Goal: Transaction & Acquisition: Purchase product/service

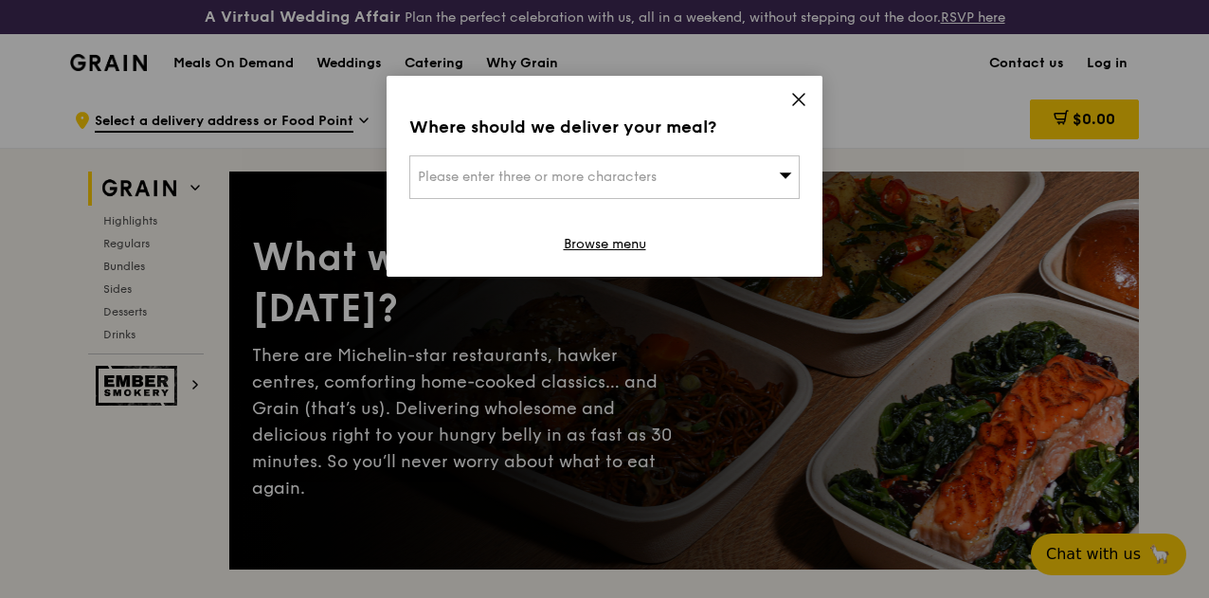
click at [798, 96] on icon at bounding box center [798, 99] width 17 height 17
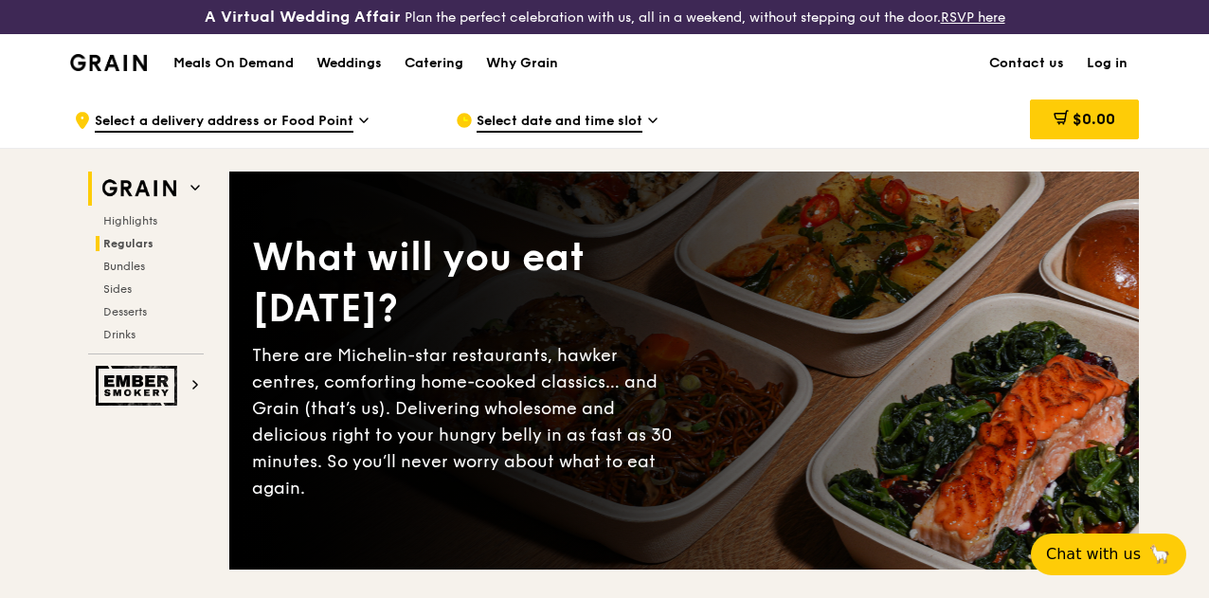
click at [133, 250] on span "Regulars" at bounding box center [128, 243] width 50 height 13
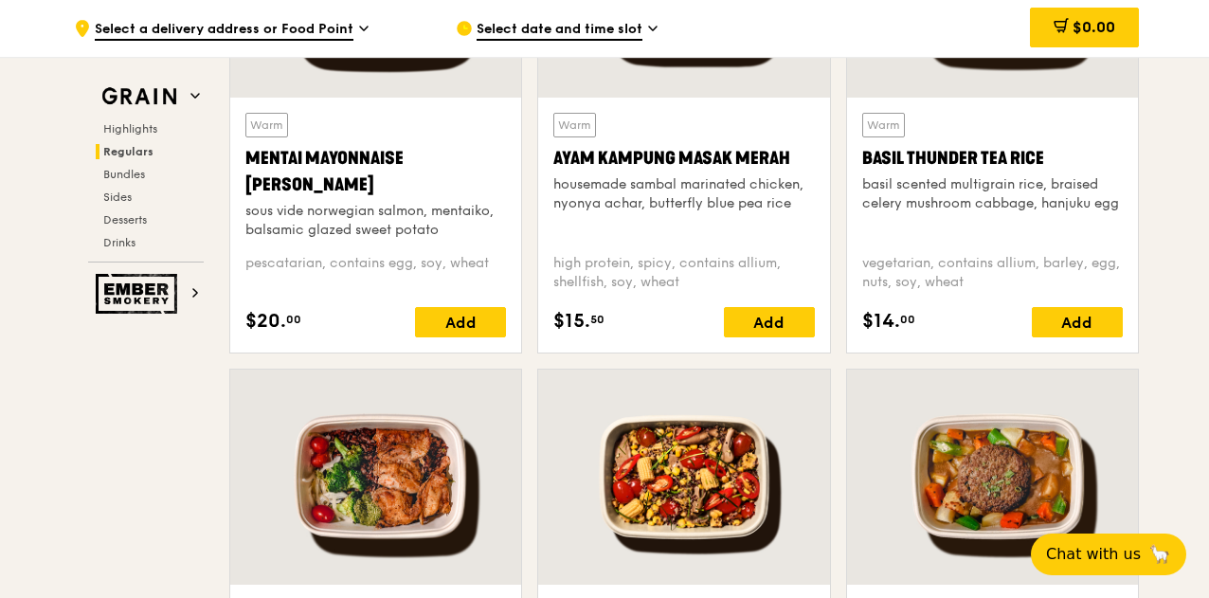
scroll to position [1856, 0]
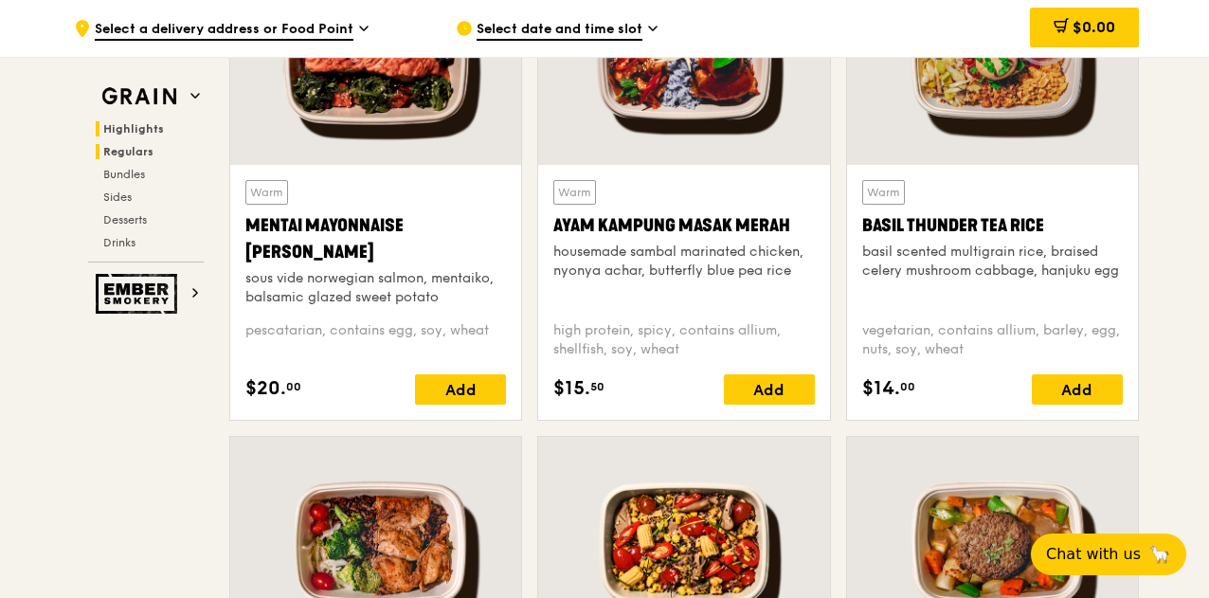
click at [137, 131] on span "Highlights" at bounding box center [133, 128] width 61 height 13
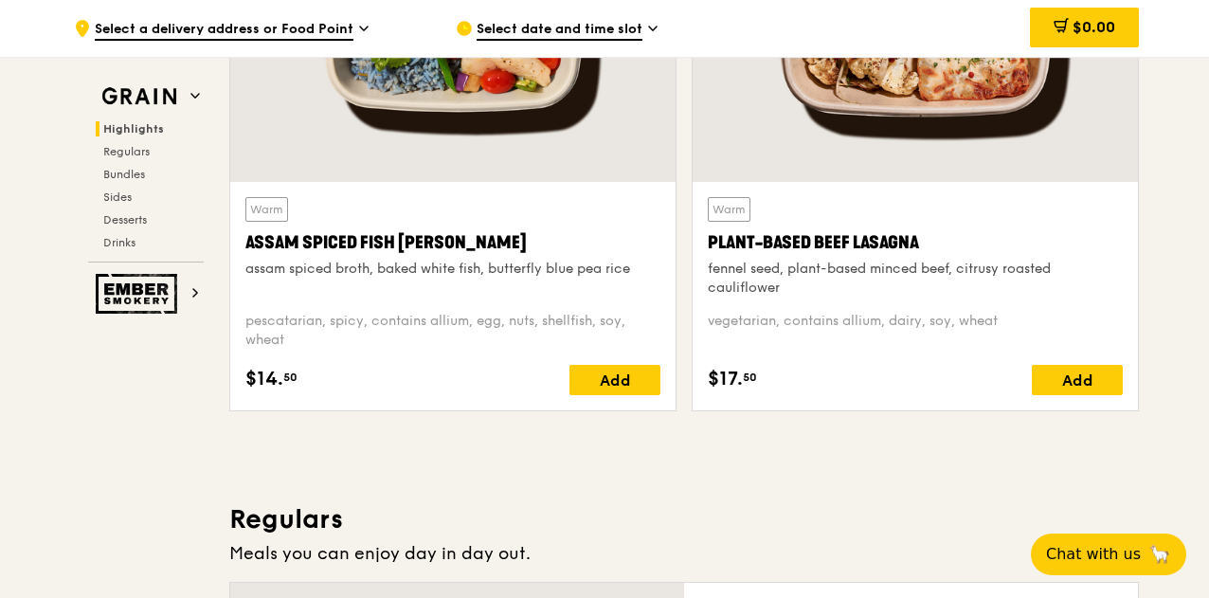
scroll to position [963, 0]
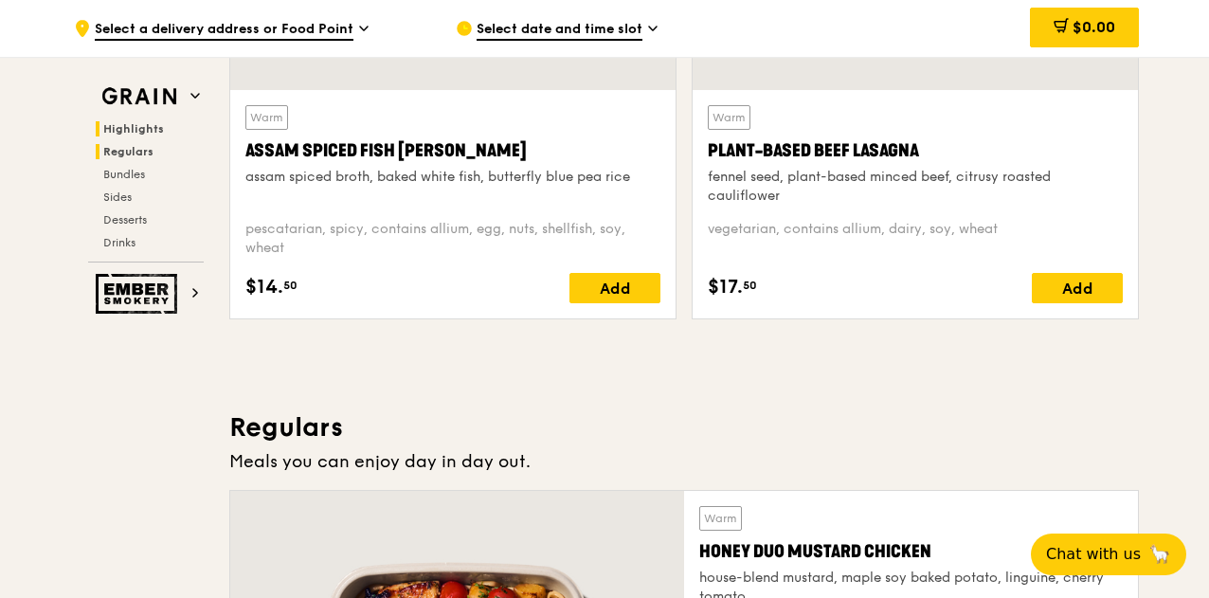
click at [121, 148] on span "Regulars" at bounding box center [128, 151] width 50 height 13
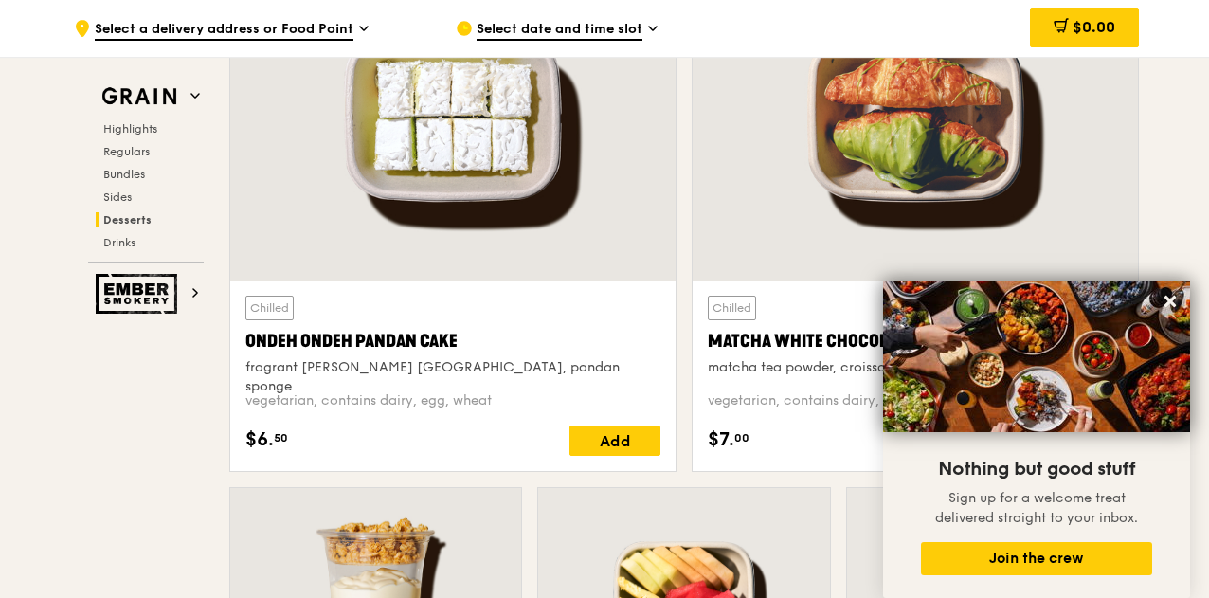
scroll to position [5670, 0]
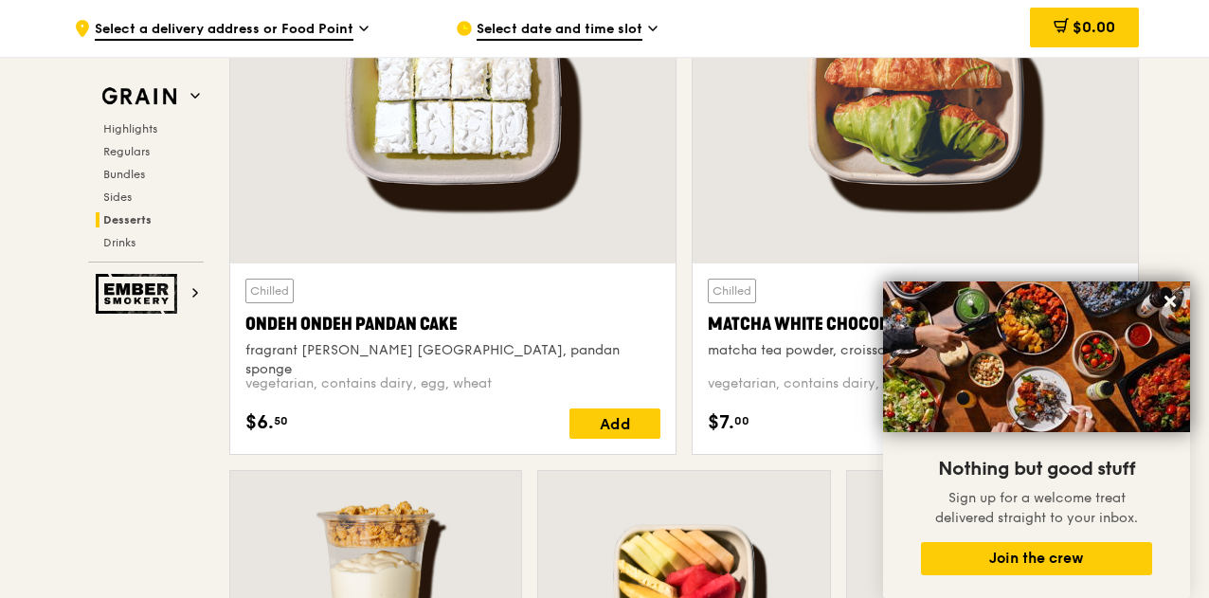
click at [527, 337] on div "Ondeh Ondeh Pandan Cake" at bounding box center [452, 324] width 415 height 27
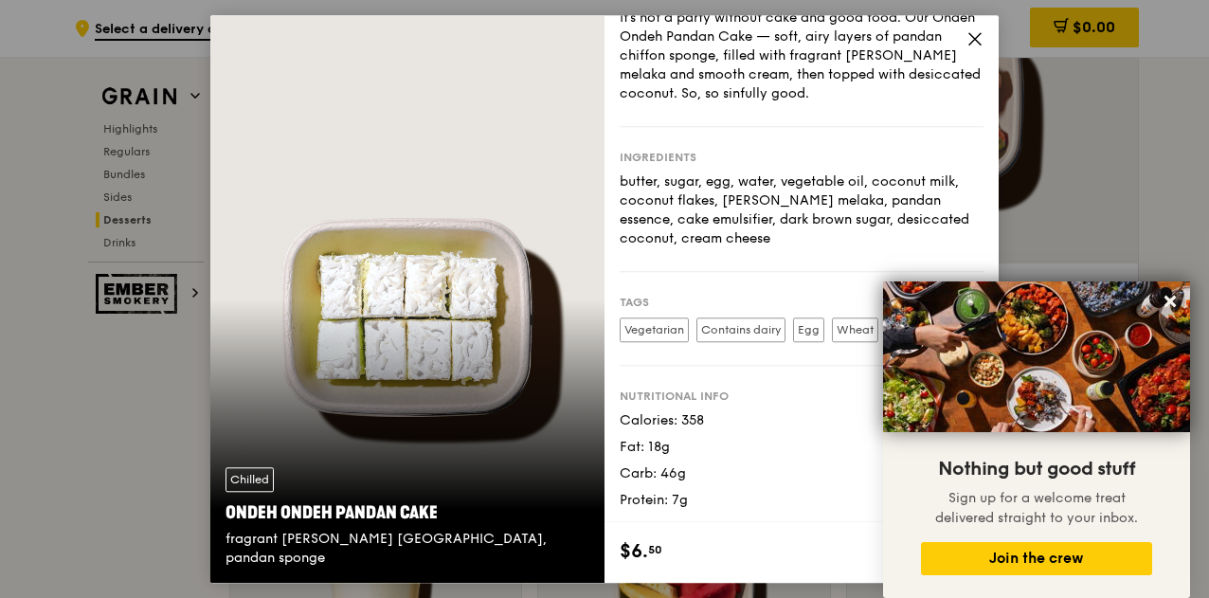
scroll to position [5765, 0]
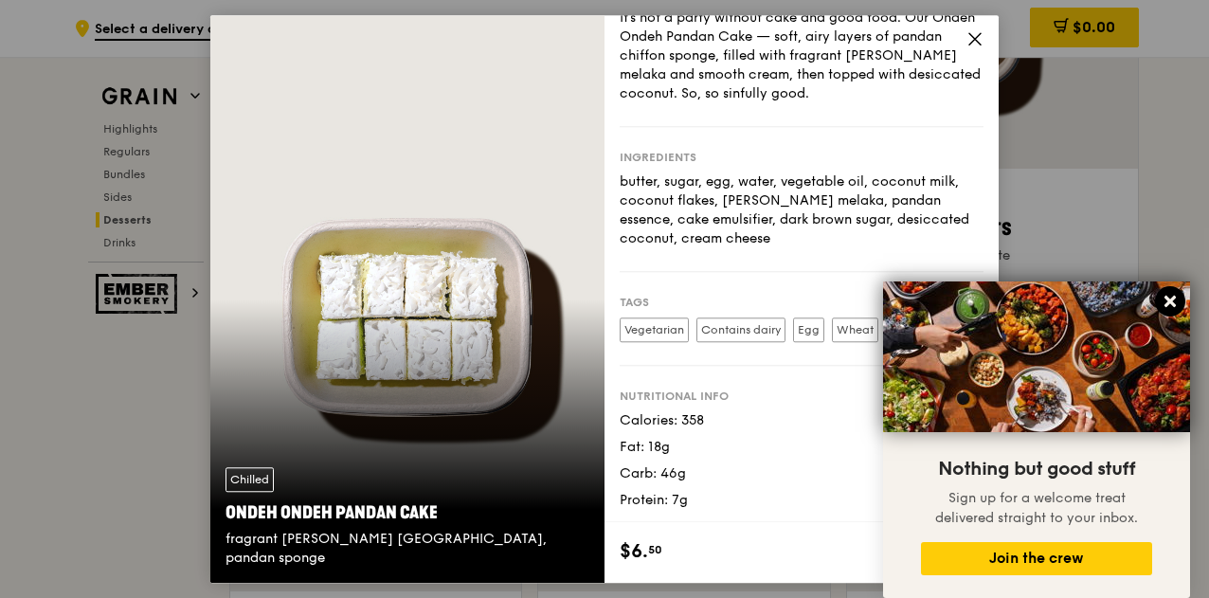
click at [1172, 296] on icon at bounding box center [1169, 301] width 17 height 17
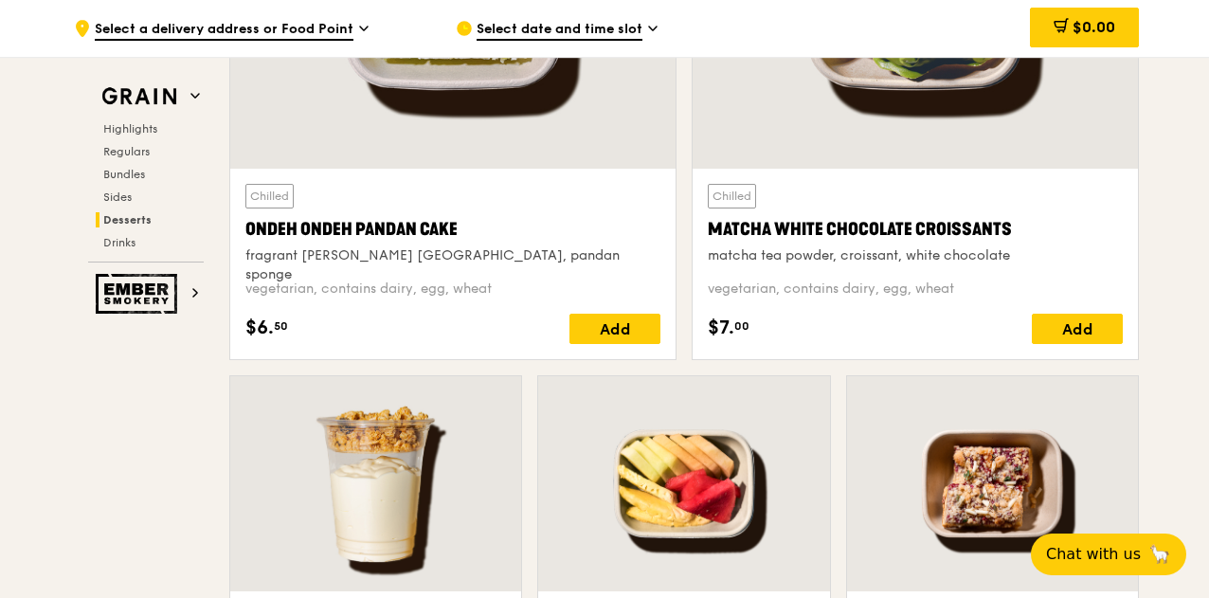
click at [1011, 221] on div "Chilled Matcha White Chocolate Croissants matcha tea powder, croissant, white c…" at bounding box center [915, 224] width 415 height 81
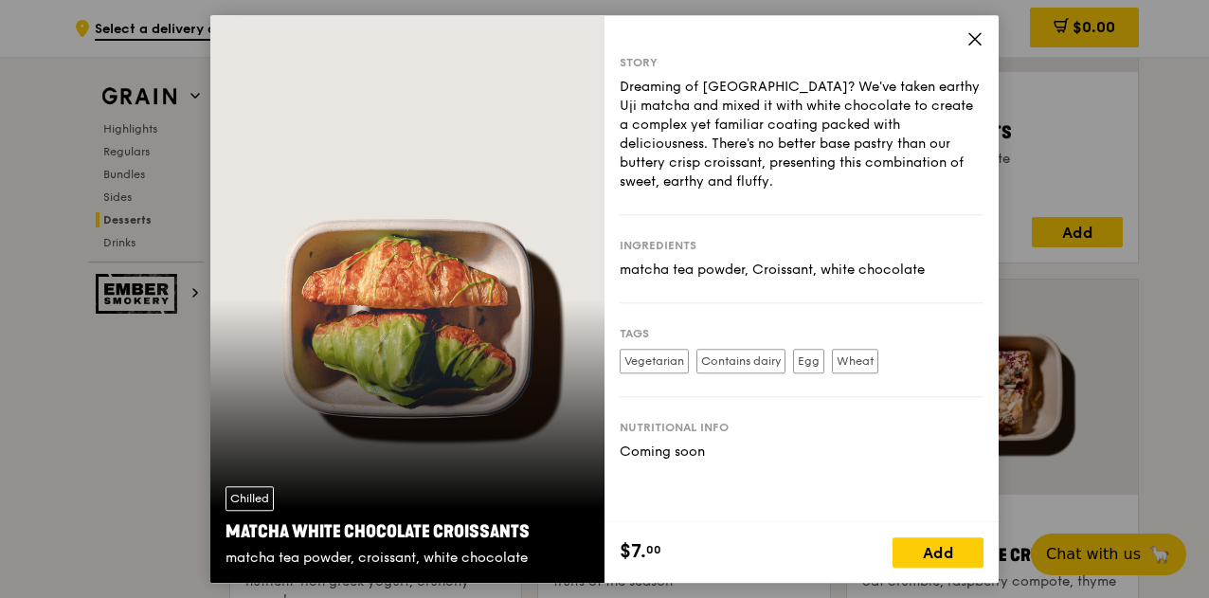
scroll to position [5860, 0]
click at [972, 31] on icon at bounding box center [974, 38] width 17 height 17
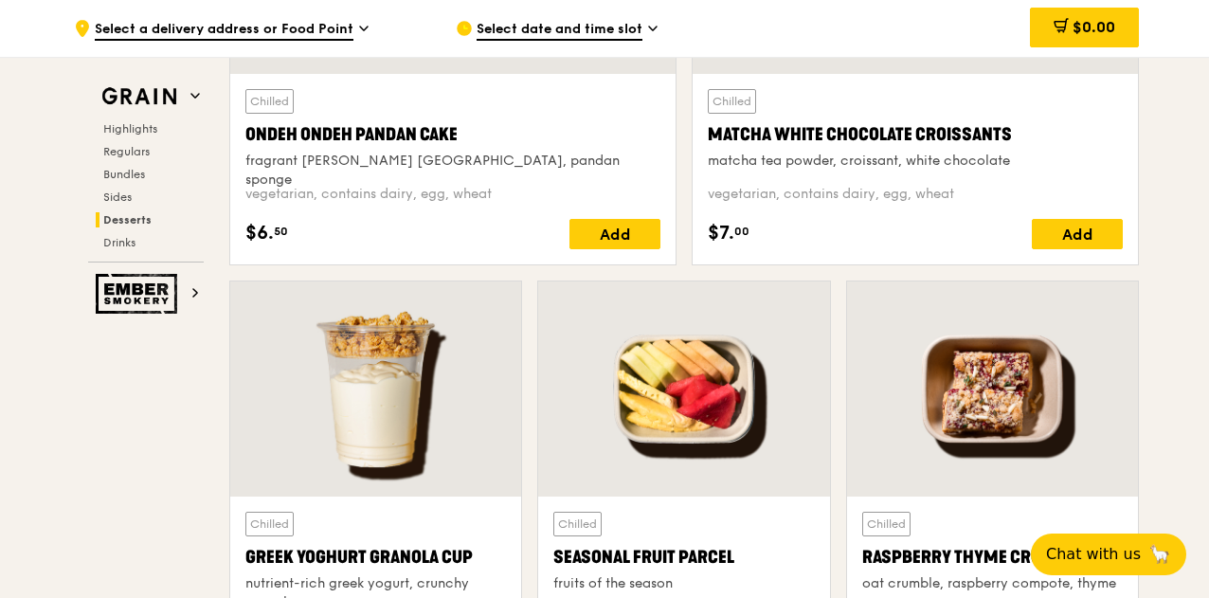
scroll to position [5954, 0]
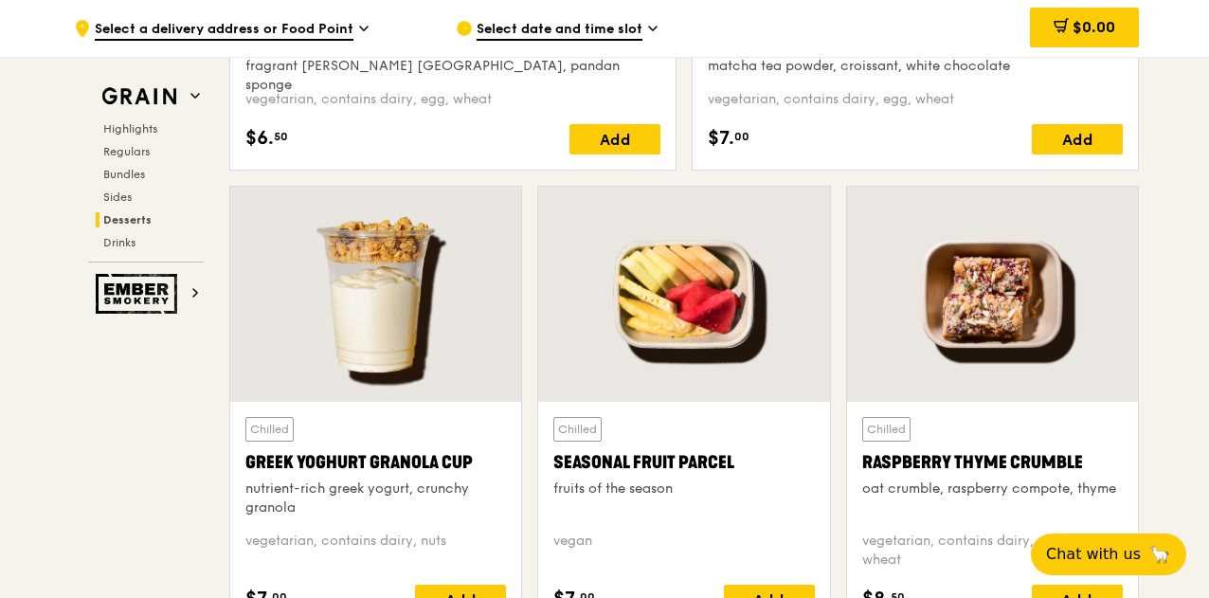
click at [412, 325] on div at bounding box center [375, 294] width 291 height 215
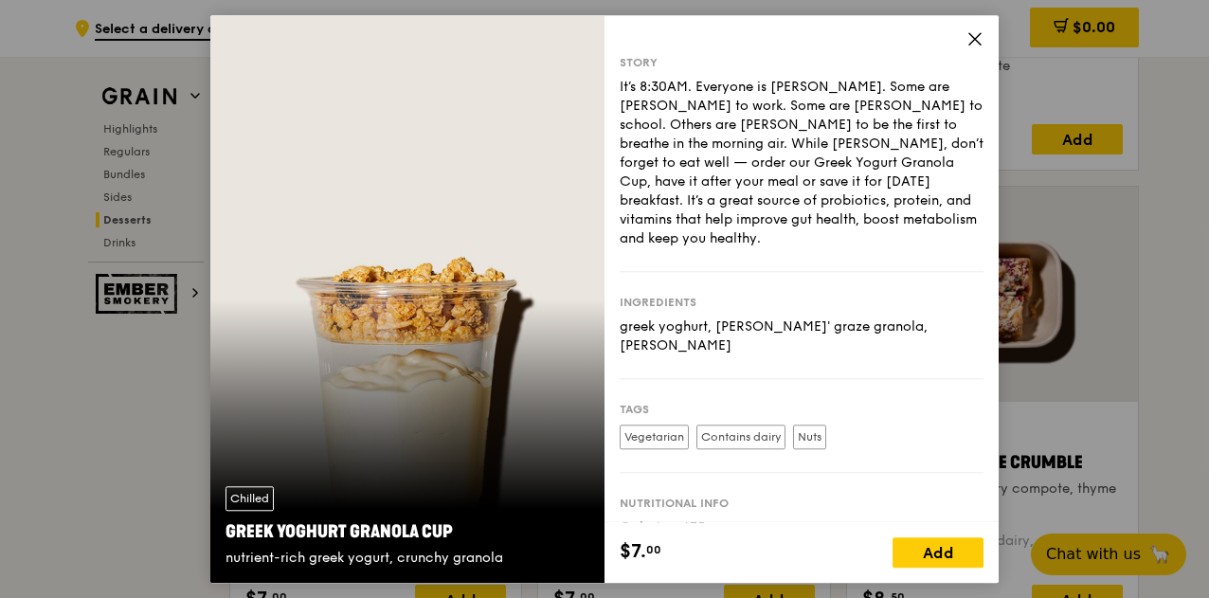
click at [968, 35] on icon at bounding box center [974, 38] width 17 height 17
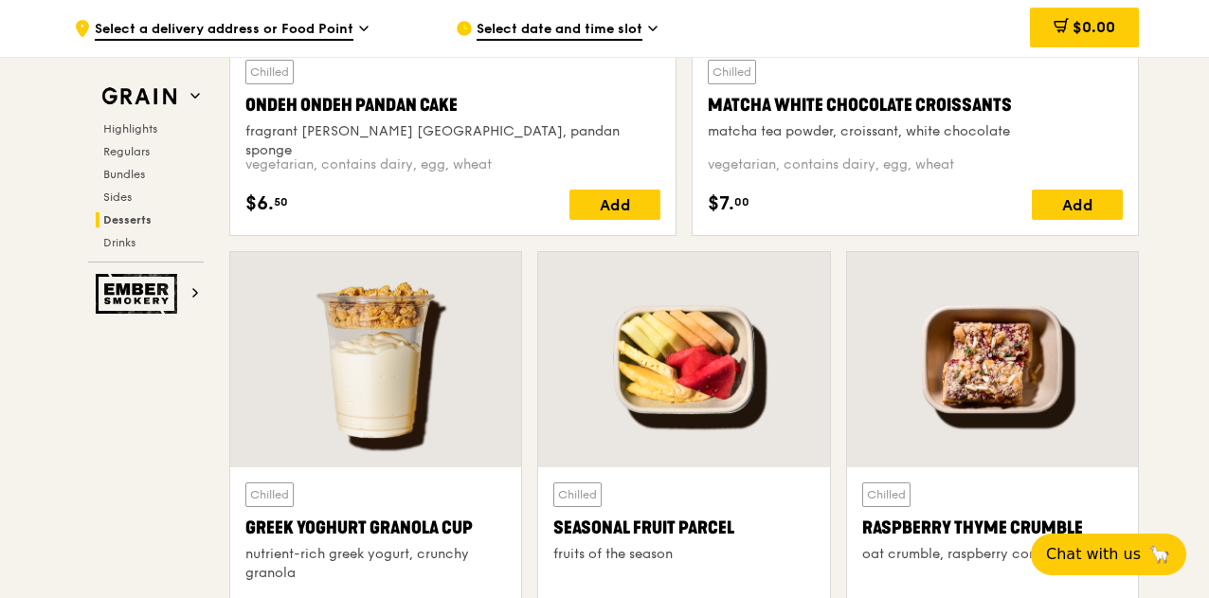
scroll to position [5860, 0]
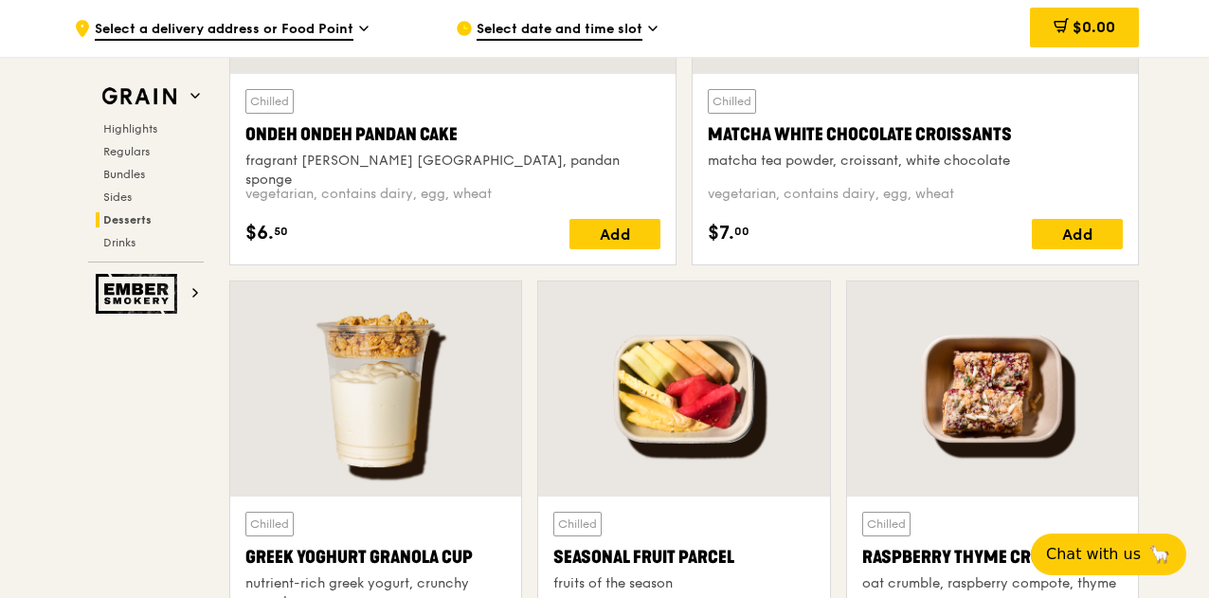
click at [492, 196] on div "vegetarian, contains dairy, egg, wheat" at bounding box center [452, 194] width 415 height 19
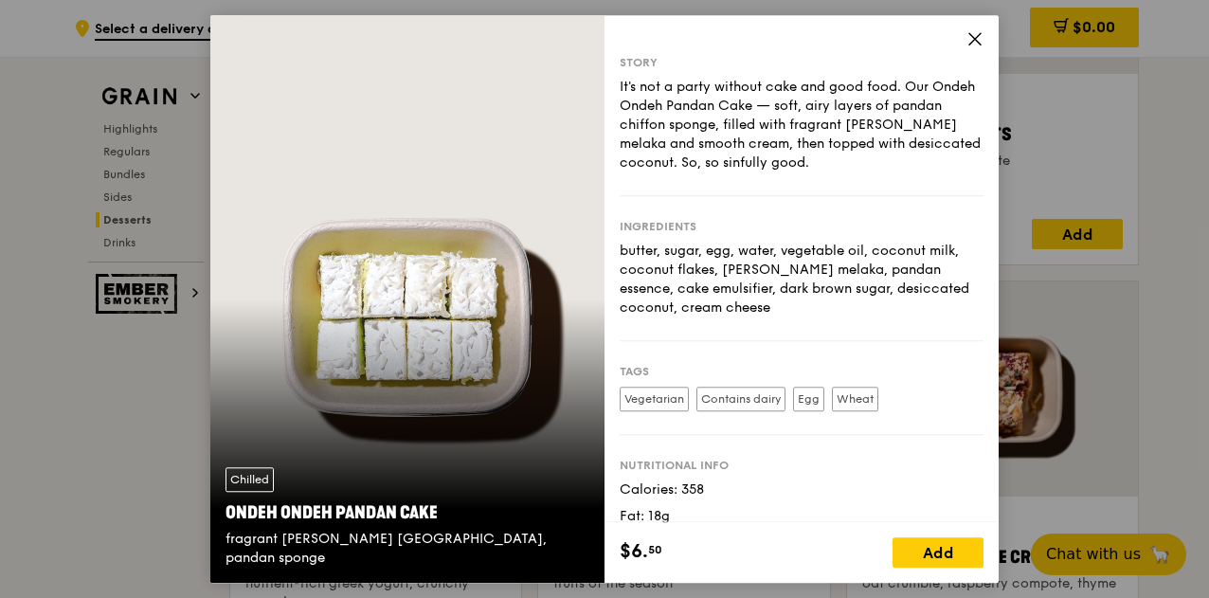
scroll to position [69, 0]
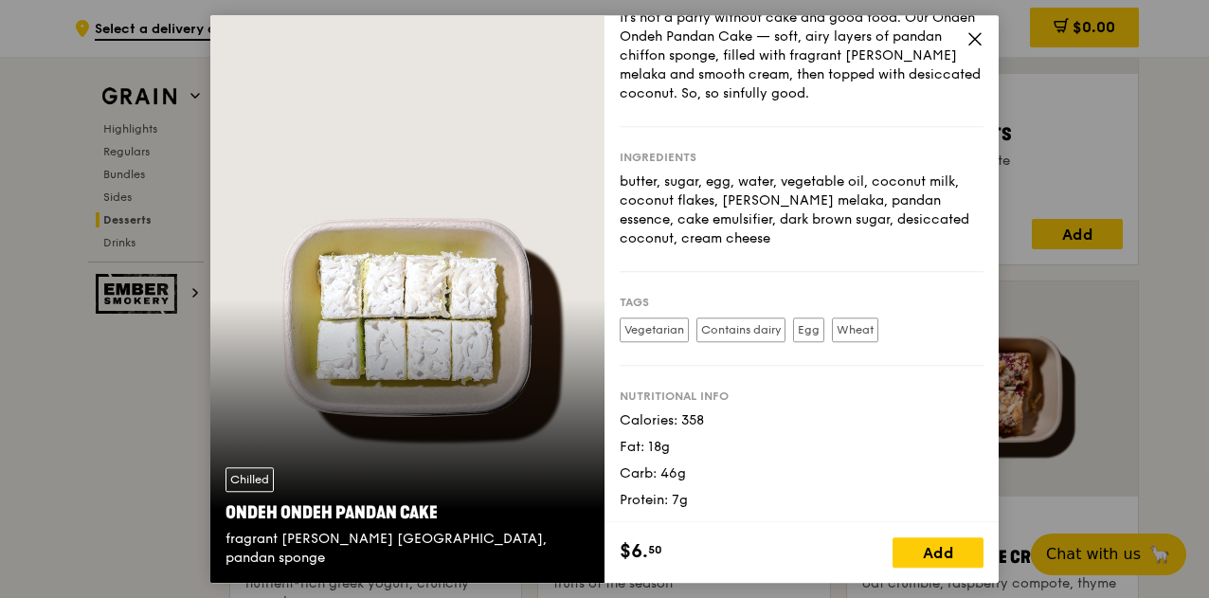
click at [974, 38] on icon at bounding box center [974, 38] width 11 height 11
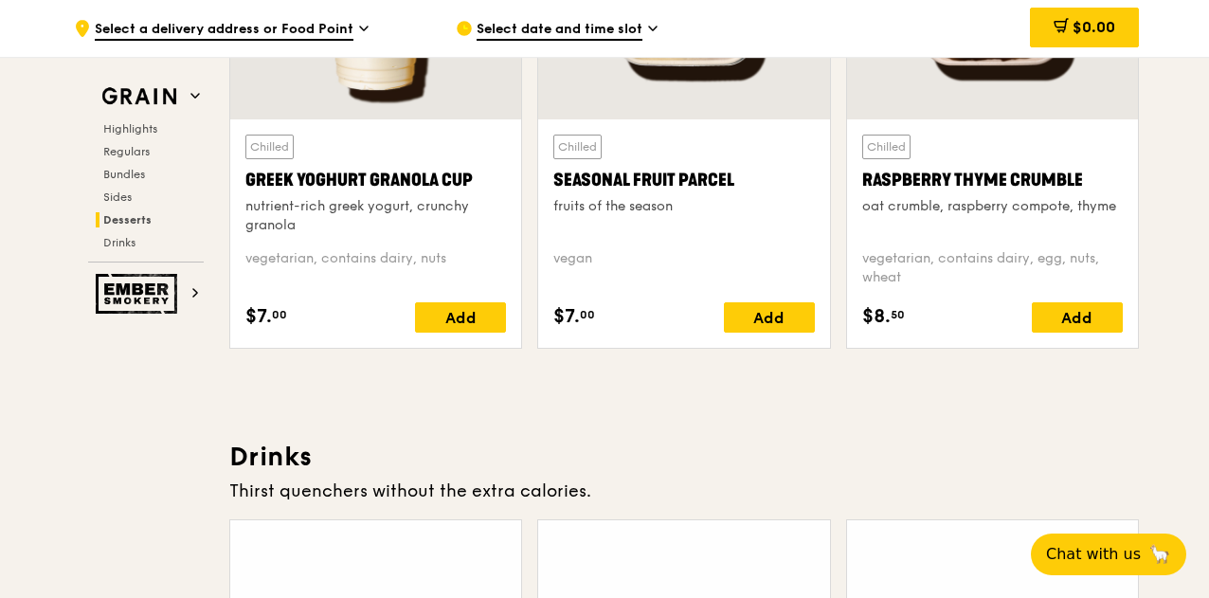
scroll to position [6239, 0]
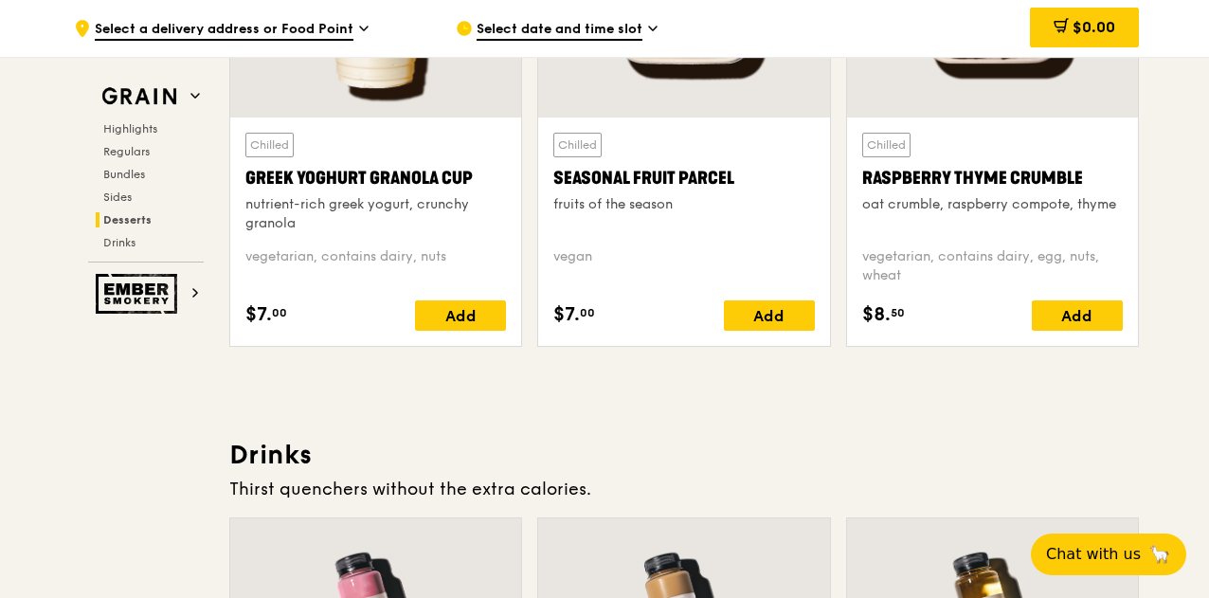
click at [971, 228] on div "Chilled Raspberry Thyme Crumble oat crumble, raspberry compote, thyme" at bounding box center [992, 182] width 260 height 99
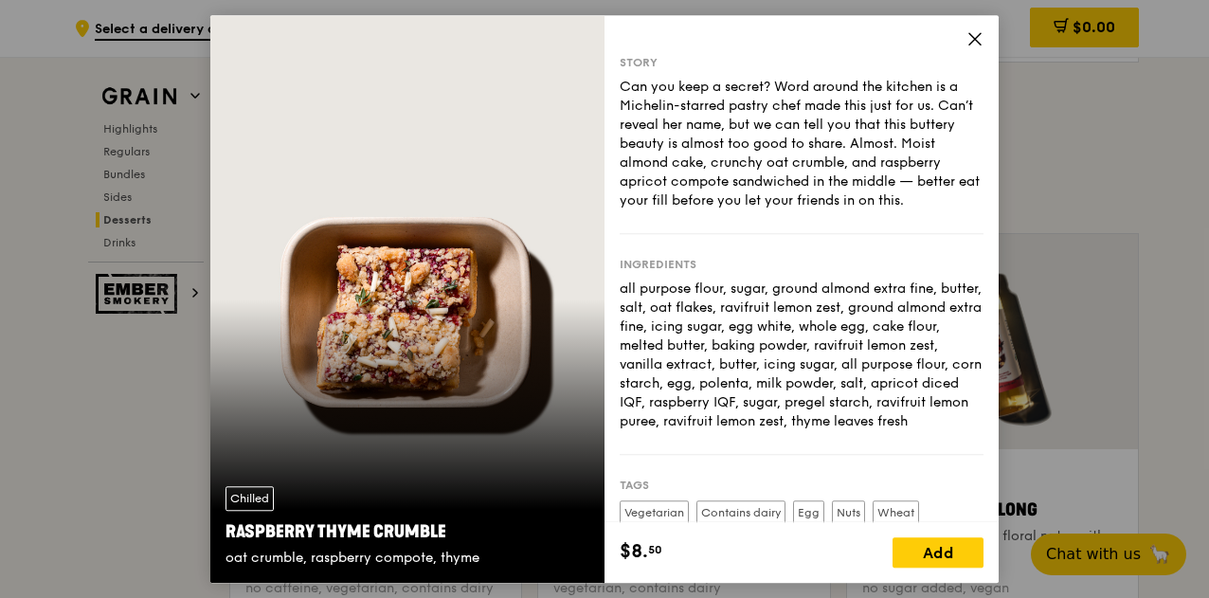
scroll to position [0, 0]
click at [977, 47] on span at bounding box center [974, 41] width 17 height 21
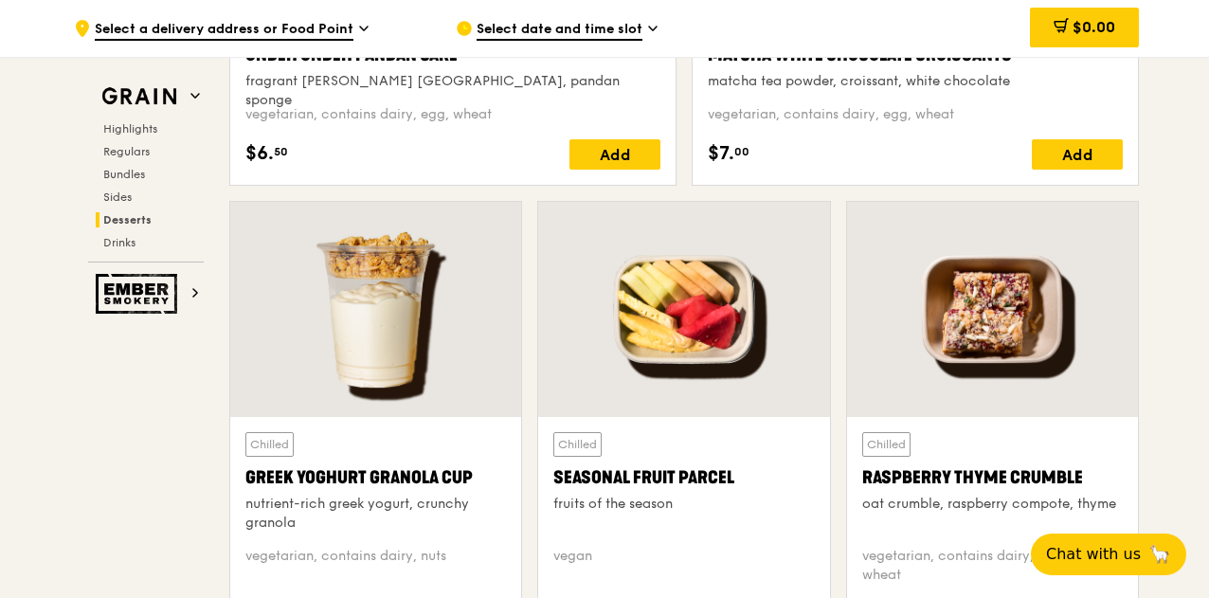
scroll to position [5954, 0]
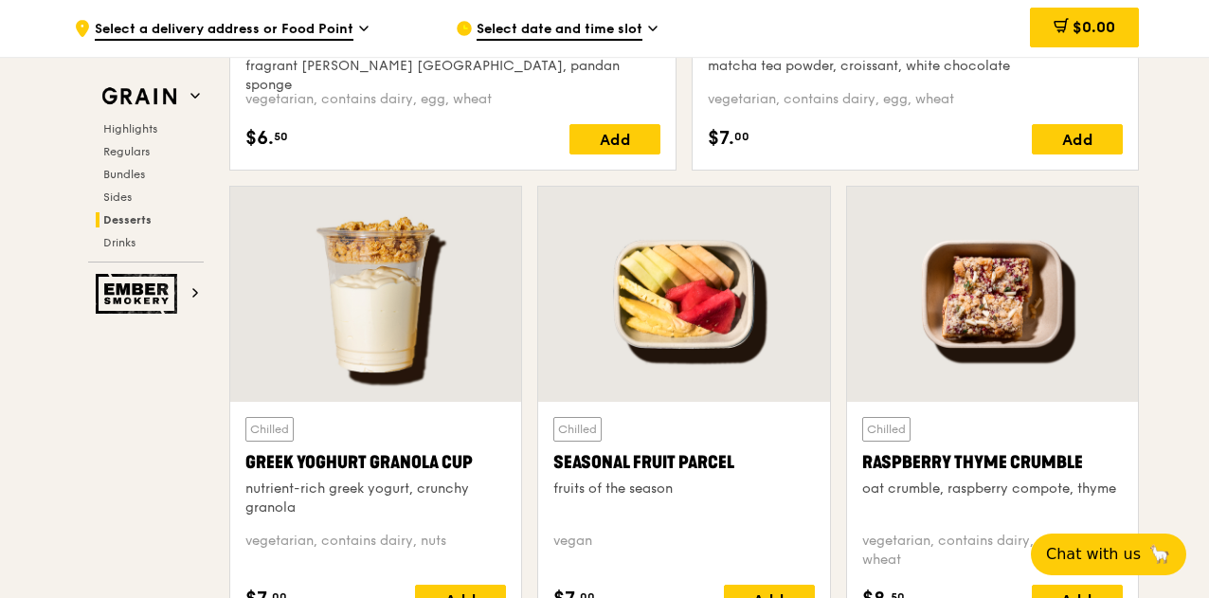
click at [1013, 303] on div at bounding box center [992, 294] width 291 height 215
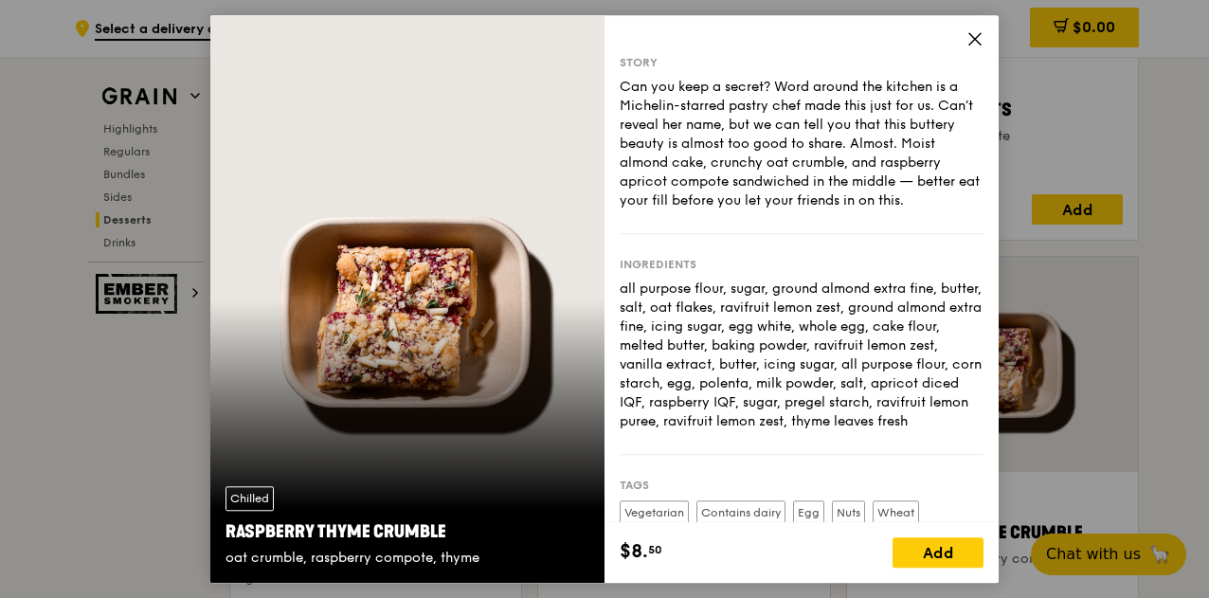
scroll to position [5765, 0]
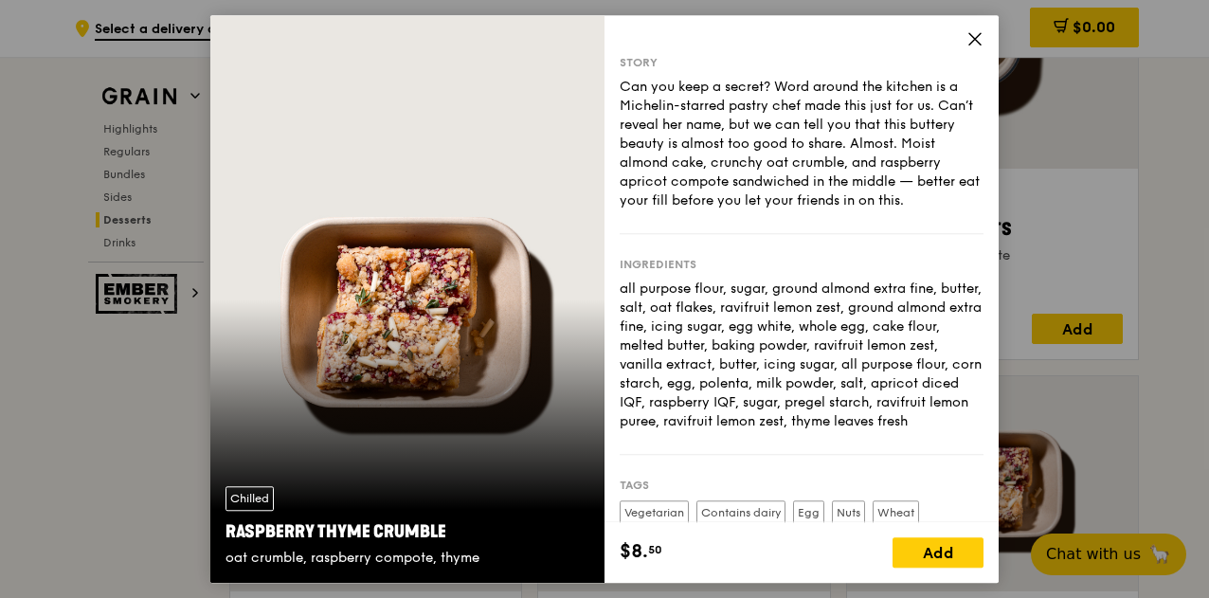
click at [977, 39] on icon at bounding box center [974, 38] width 17 height 17
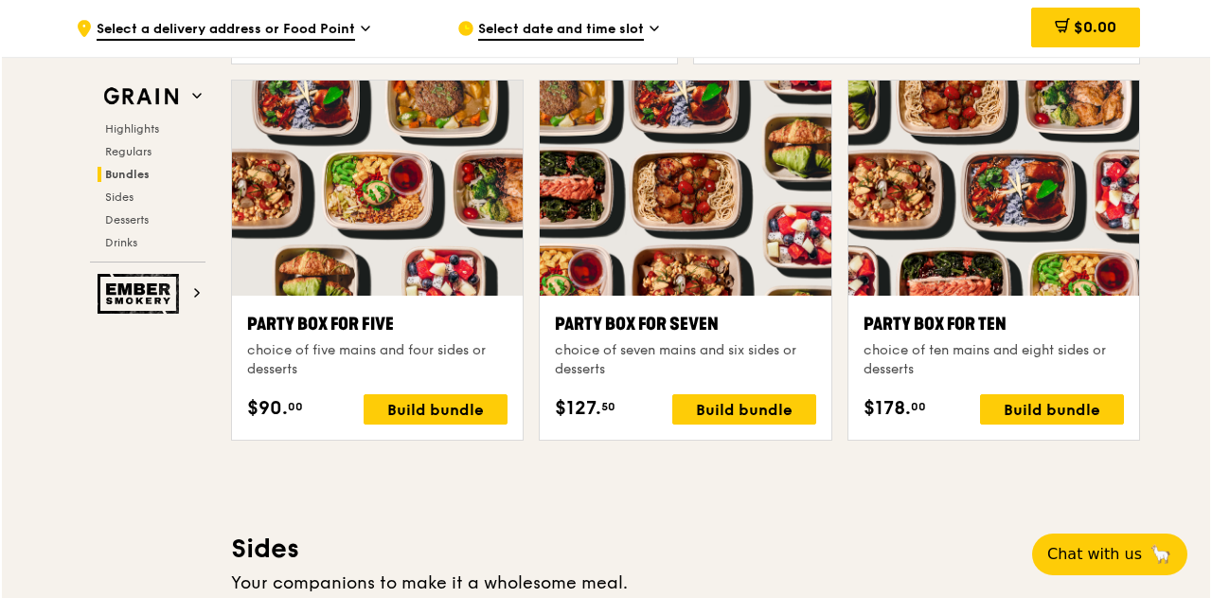
scroll to position [3776, 0]
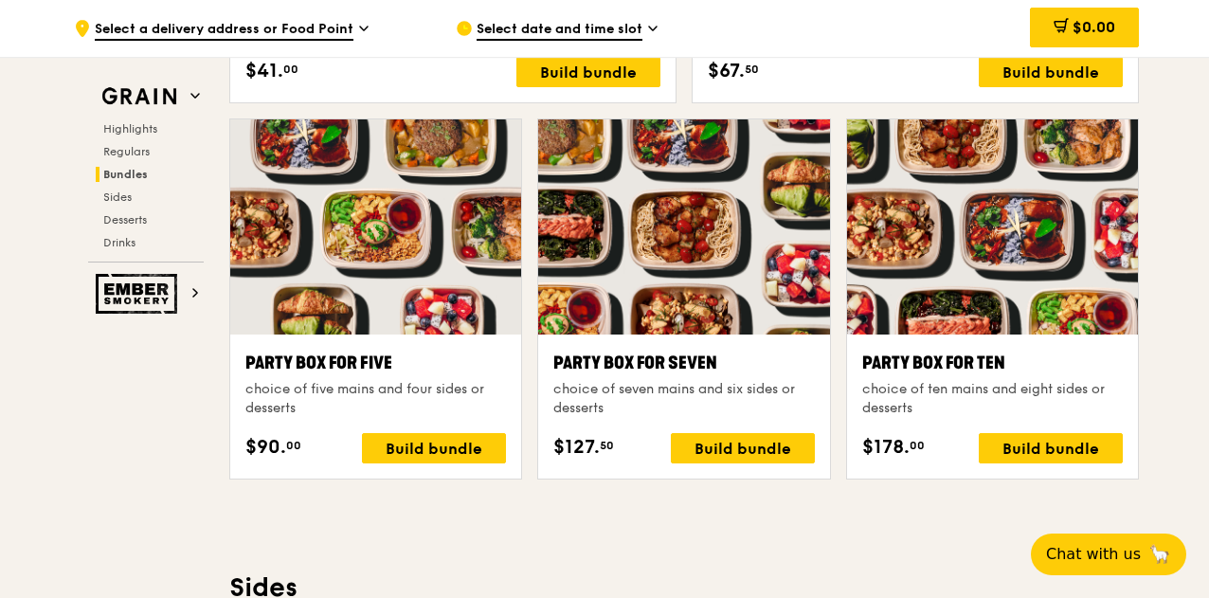
click at [1023, 412] on div "choice of ten mains and eight sides or desserts" at bounding box center [992, 399] width 260 height 38
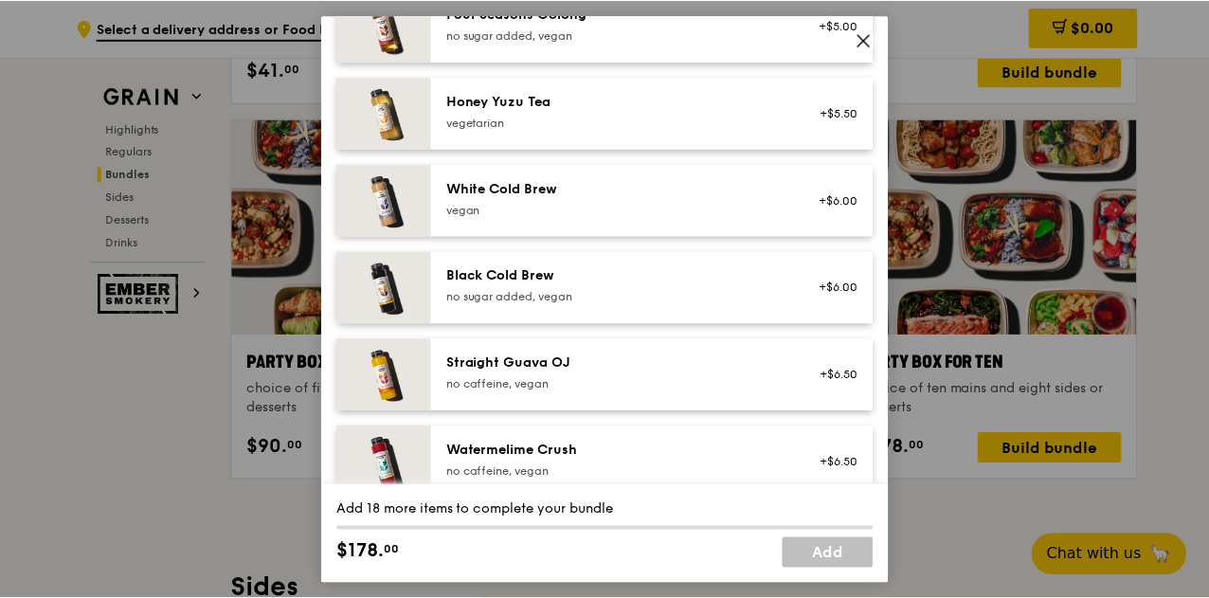
scroll to position [2357, 0]
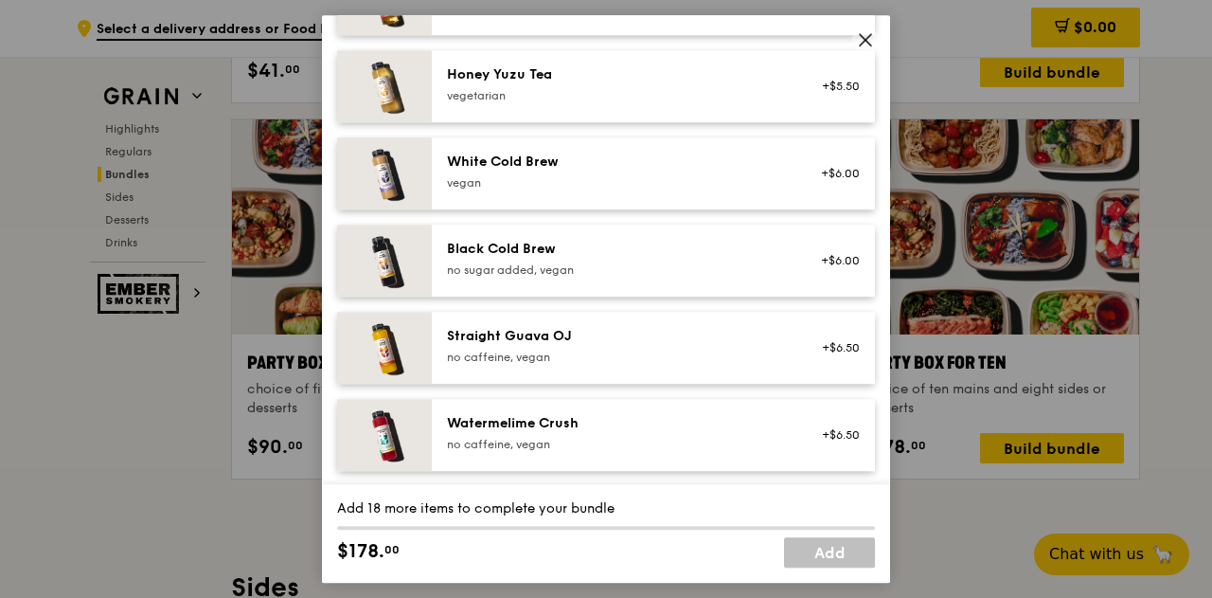
click at [864, 44] on icon at bounding box center [865, 39] width 17 height 17
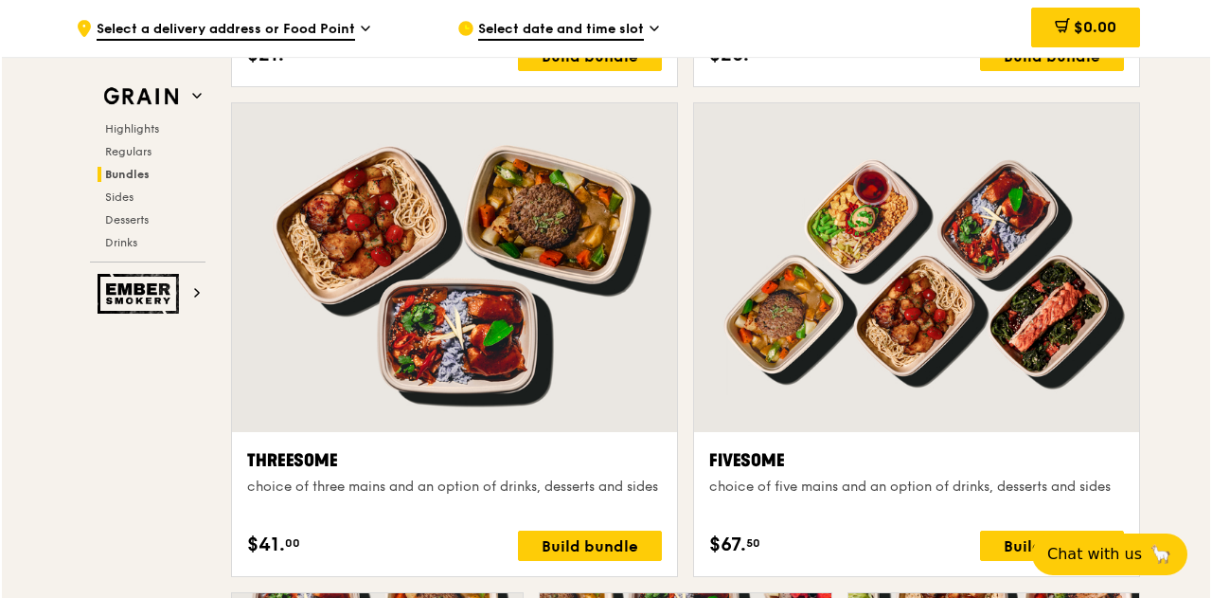
scroll to position [3302, 0]
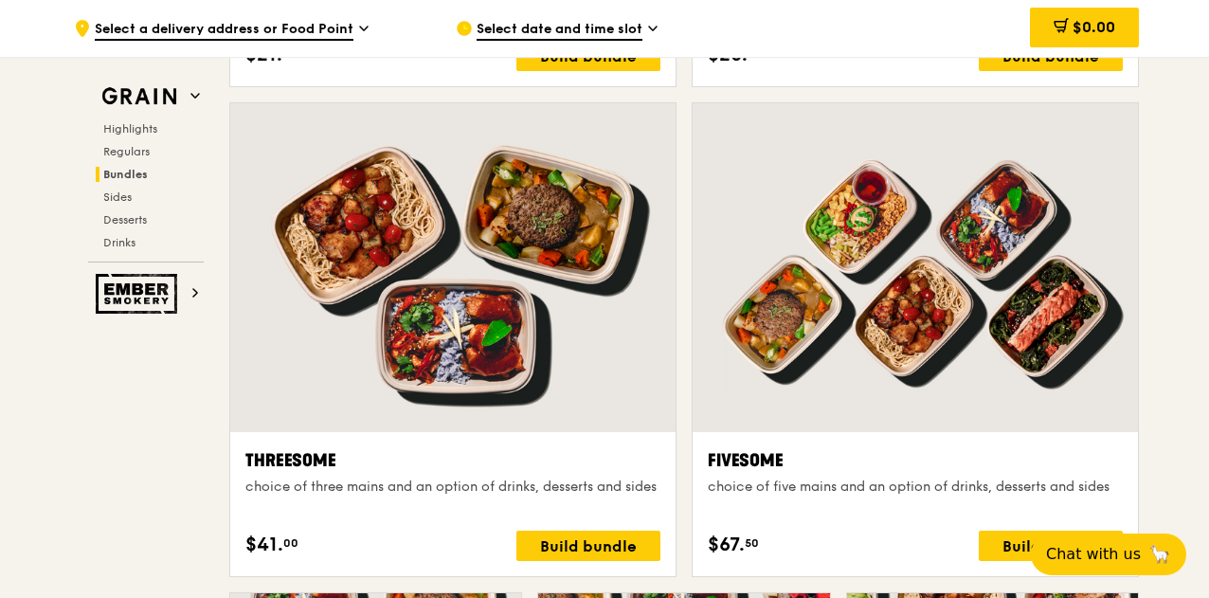
click at [943, 381] on div at bounding box center [914, 267] width 445 height 329
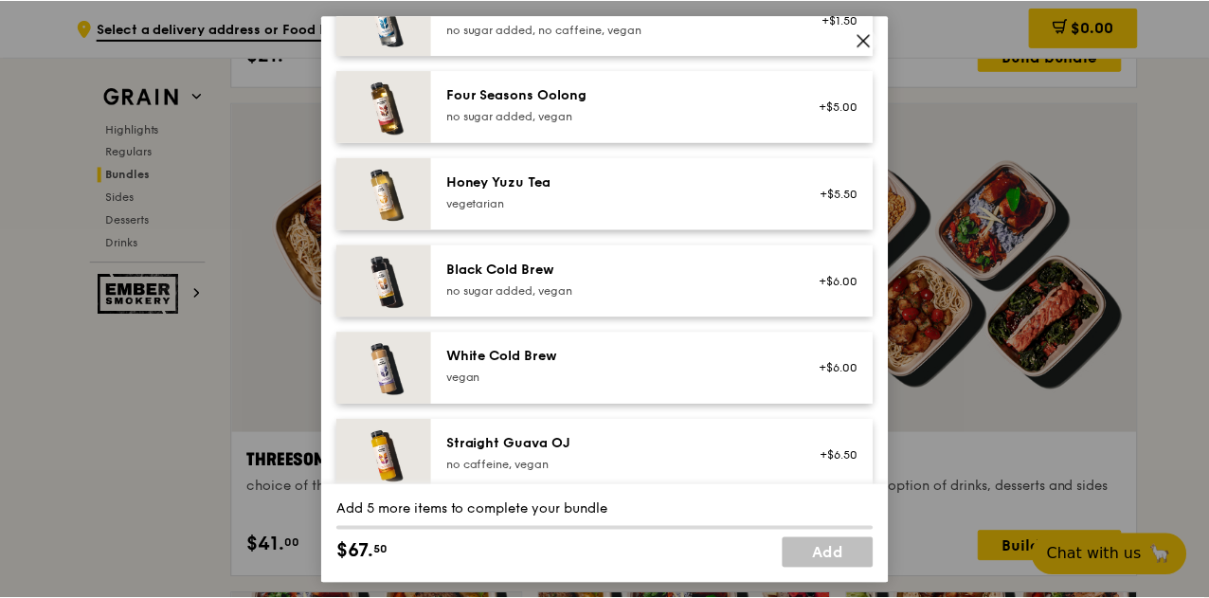
scroll to position [2357, 0]
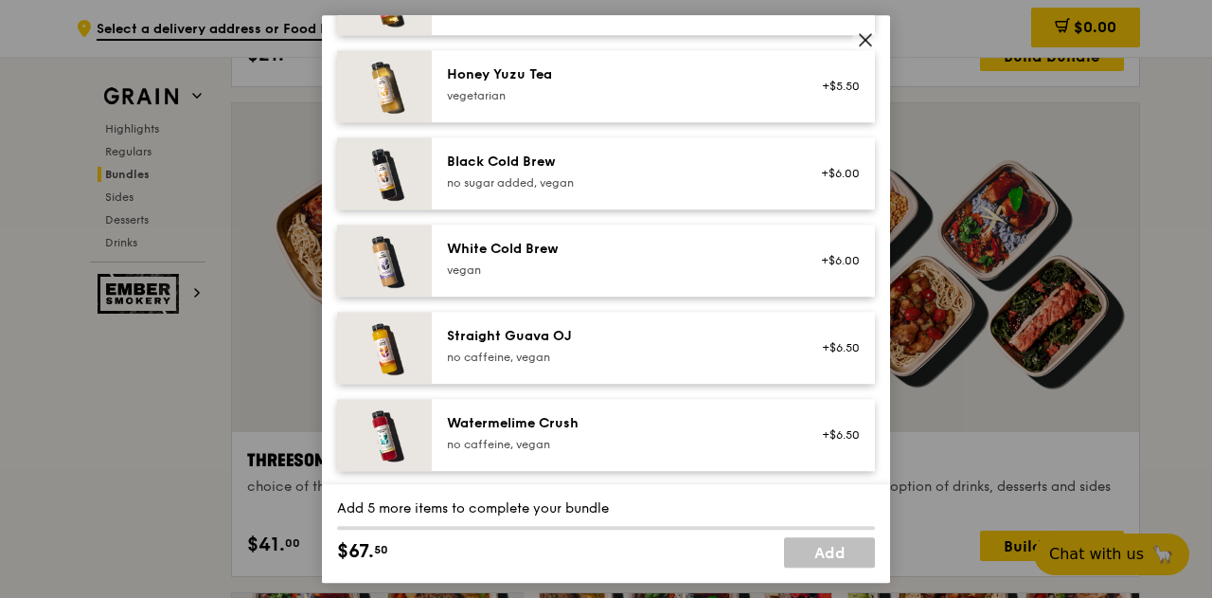
click at [869, 42] on icon at bounding box center [865, 39] width 11 height 11
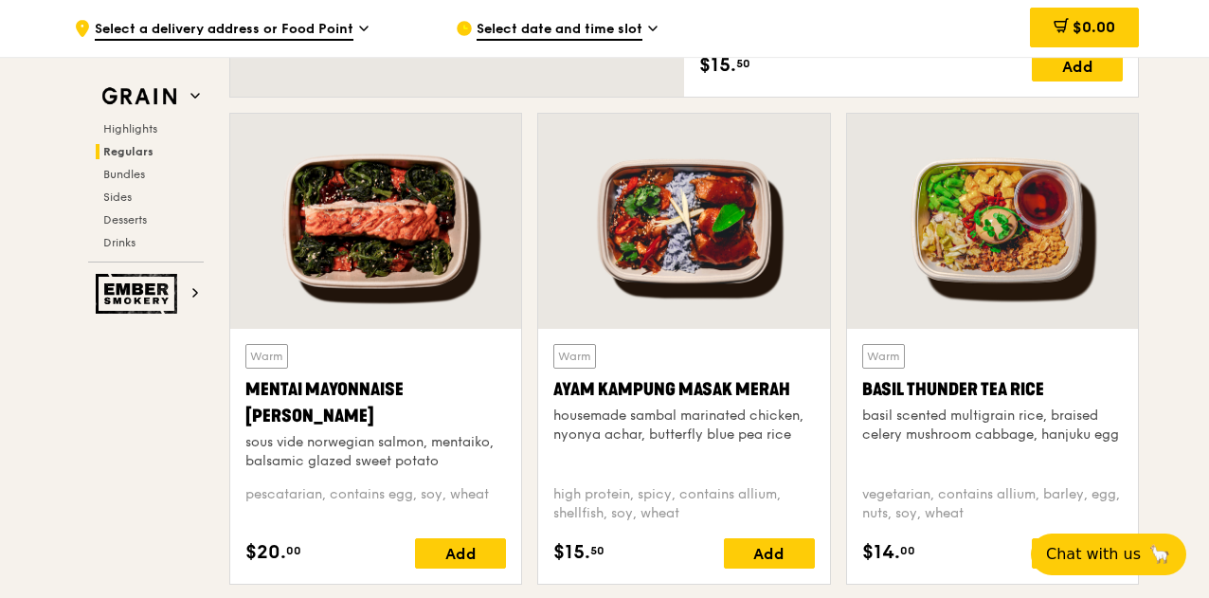
scroll to position [1408, 0]
